Goal: Task Accomplishment & Management: Manage account settings

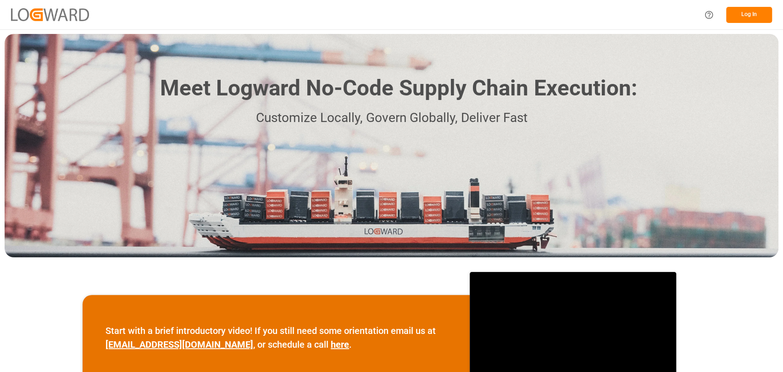
click at [753, 10] on button "Log In" at bounding box center [750, 15] width 46 height 16
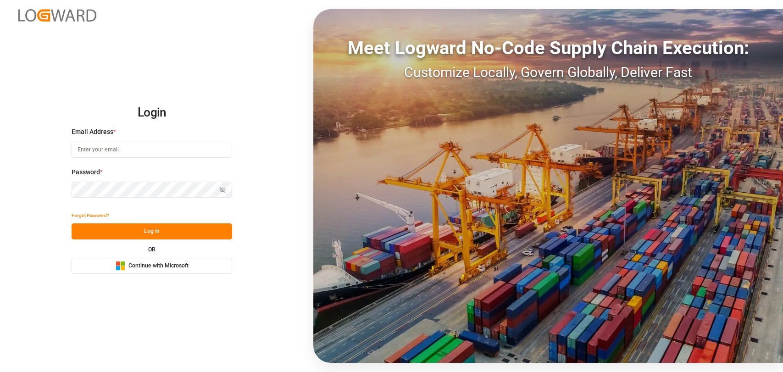
type input "[PERSON_NAME][EMAIL_ADDRESS][PERSON_NAME][DOMAIN_NAME]"
click at [106, 235] on button "Log In" at bounding box center [152, 232] width 161 height 16
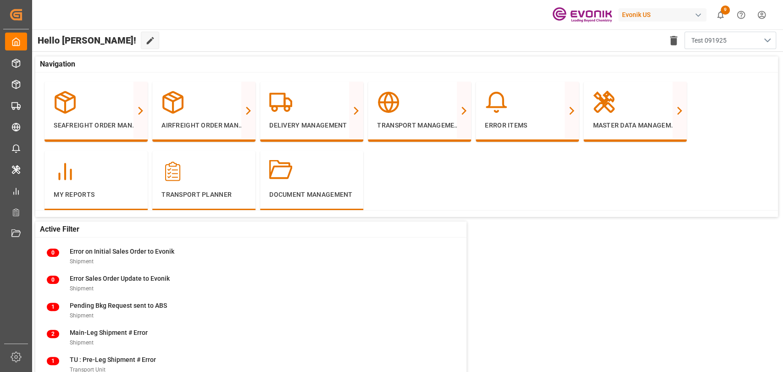
click at [758, 41] on button "Test 091925" at bounding box center [731, 40] width 92 height 17
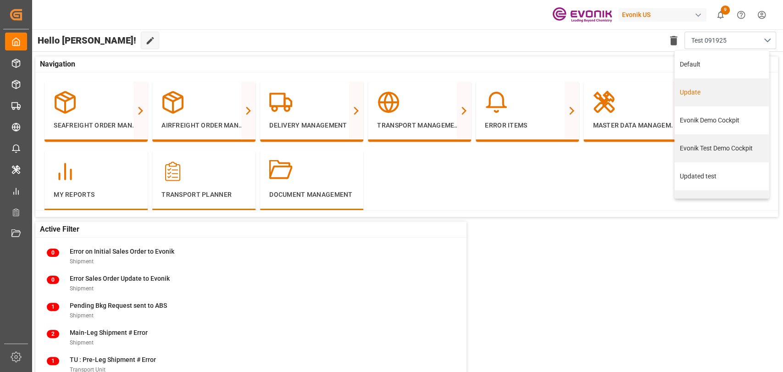
click at [705, 93] on div "Update" at bounding box center [722, 93] width 84 height 10
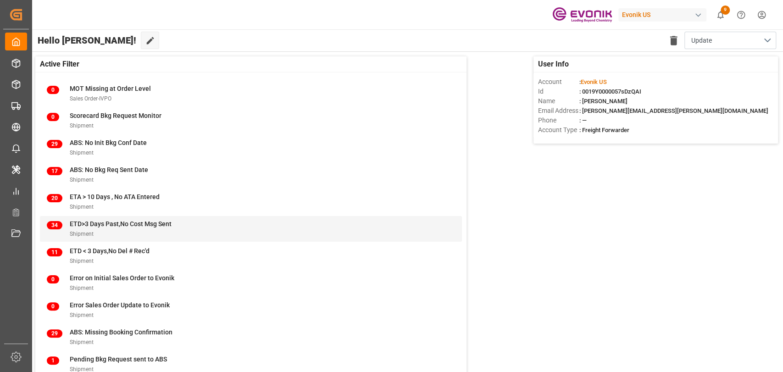
click at [120, 229] on div "Shipment" at bounding box center [121, 234] width 102 height 10
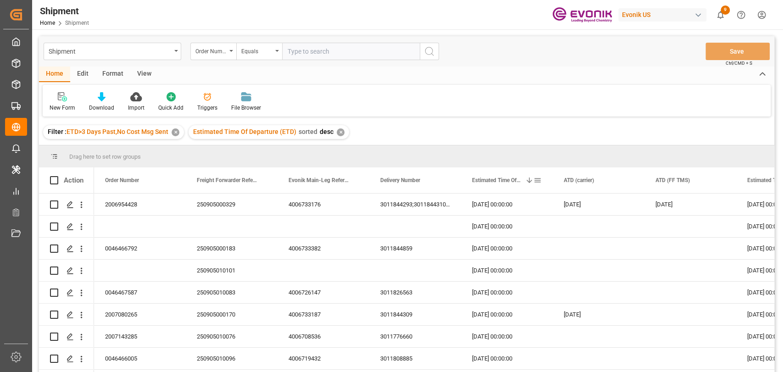
click at [540, 177] on span at bounding box center [538, 180] width 8 height 8
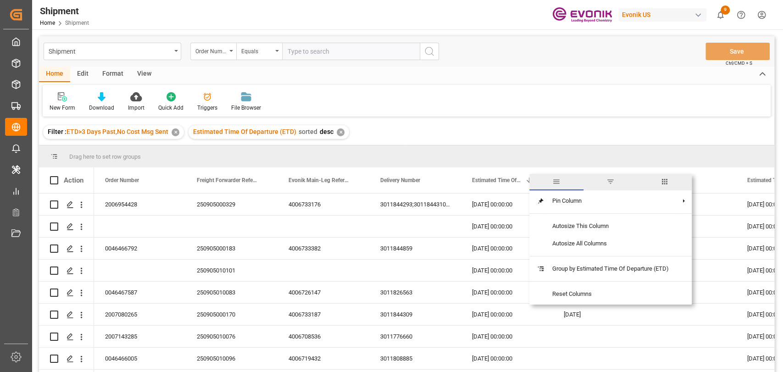
click at [507, 117] on div "Shipment Order Number Equals Save Ctrl/CMD + S Home Edit Format View New Form D…" at bounding box center [407, 216] width 736 height 360
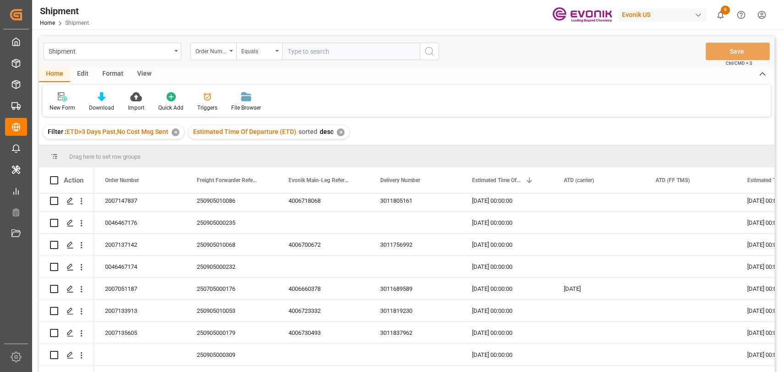
scroll to position [204, 0]
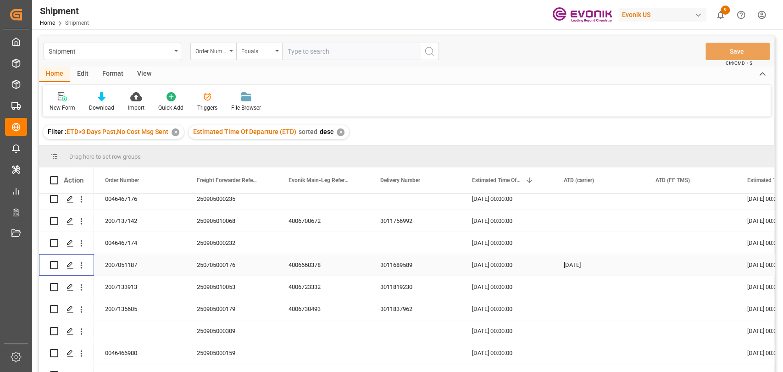
click at [51, 264] on input "Press Space to toggle row selection (unchecked)" at bounding box center [54, 265] width 8 height 8
checkbox input "true"
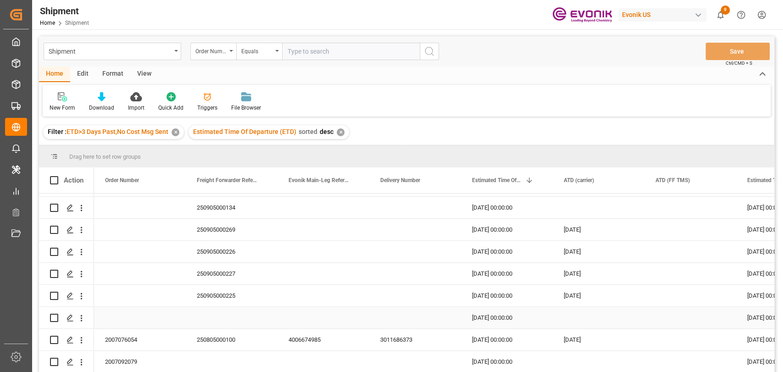
scroll to position [410, 0]
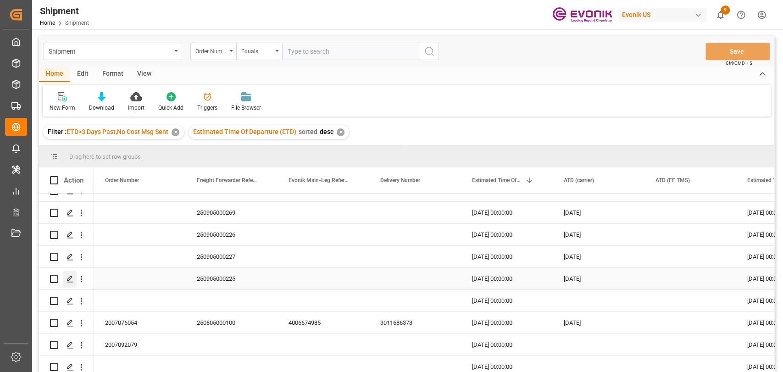
click at [67, 281] on icon "Press SPACE to select this row." at bounding box center [70, 278] width 7 height 7
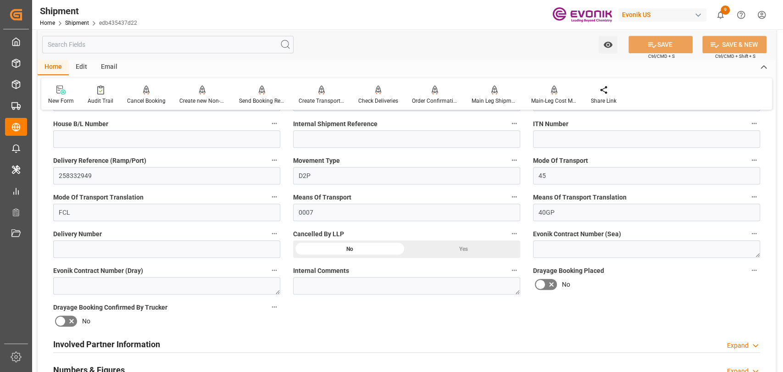
scroll to position [306, 0]
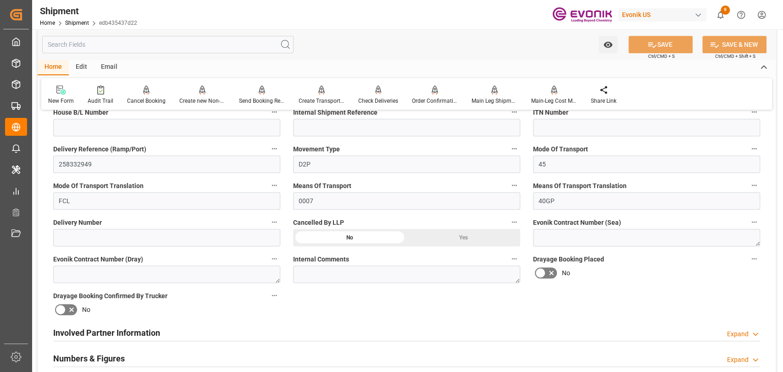
click at [275, 220] on icon "button" at bounding box center [274, 221] width 7 height 7
click at [279, 221] on icon at bounding box center [281, 222] width 10 height 10
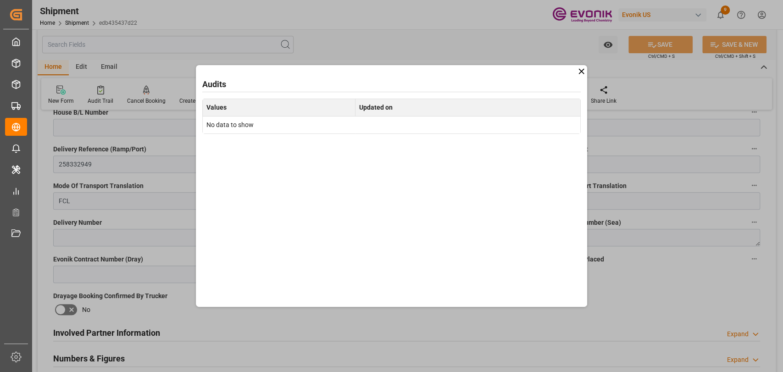
click at [585, 71] on icon at bounding box center [582, 72] width 10 height 10
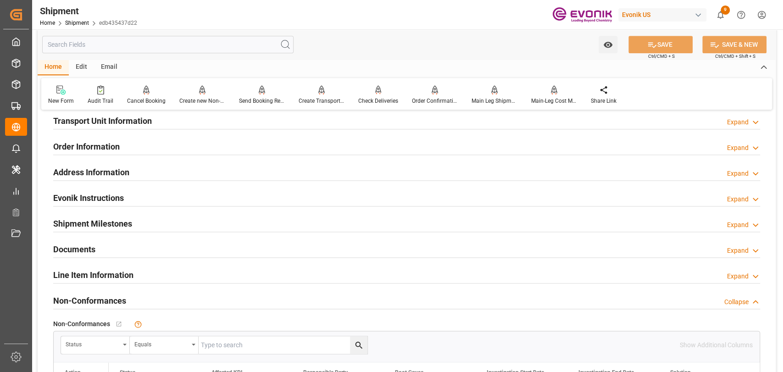
scroll to position [612, 0]
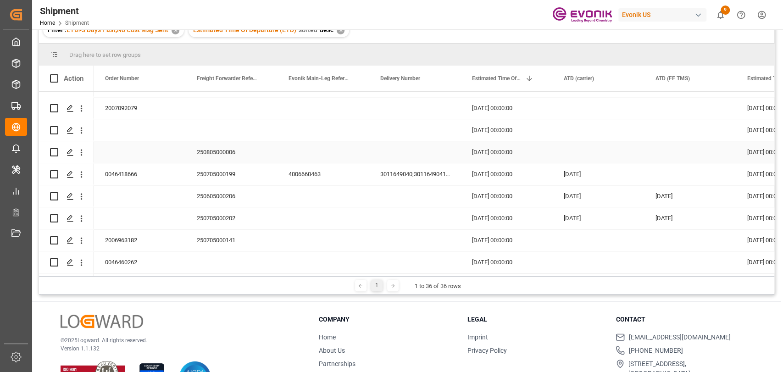
scroll to position [612, 0]
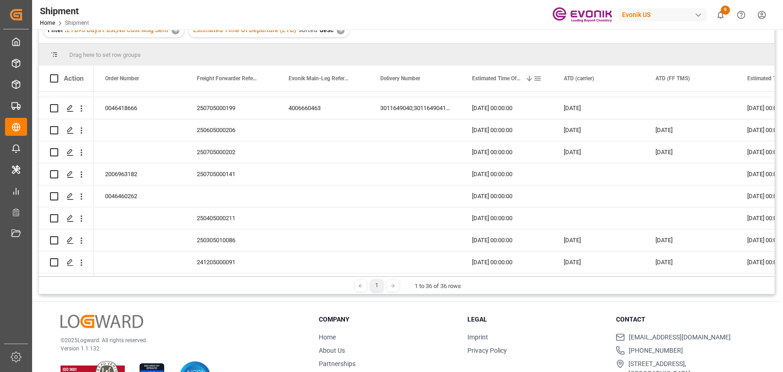
click at [478, 78] on div "Estimated Time Of Departure (ETD) 1" at bounding box center [507, 79] width 92 height 26
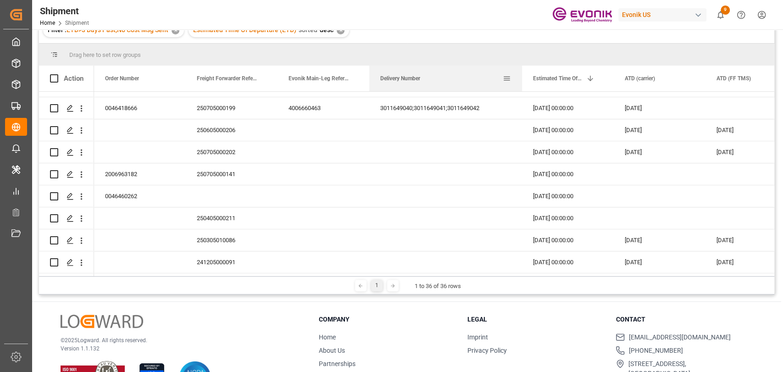
drag, startPoint x: 460, startPoint y: 77, endPoint x: 521, endPoint y: 89, distance: 62.3
click at [521, 89] on div at bounding box center [522, 79] width 4 height 26
